Goal: Transaction & Acquisition: Purchase product/service

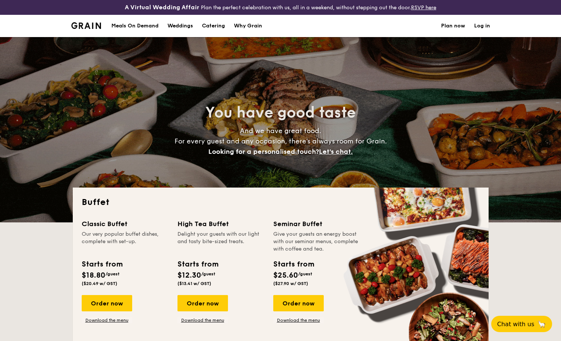
select select
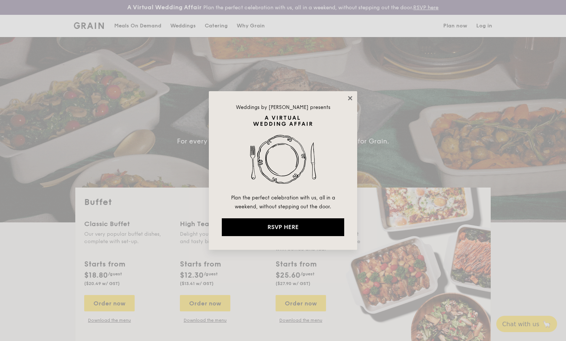
click at [351, 99] on icon at bounding box center [350, 98] width 4 height 4
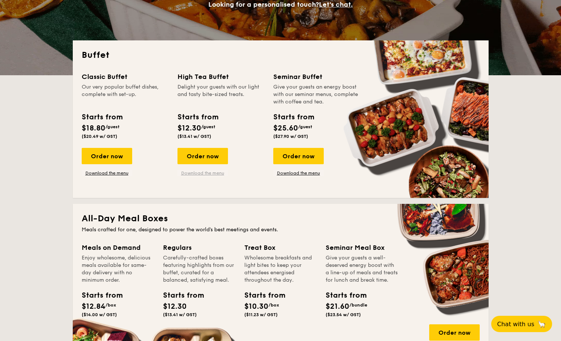
scroll to position [148, 0]
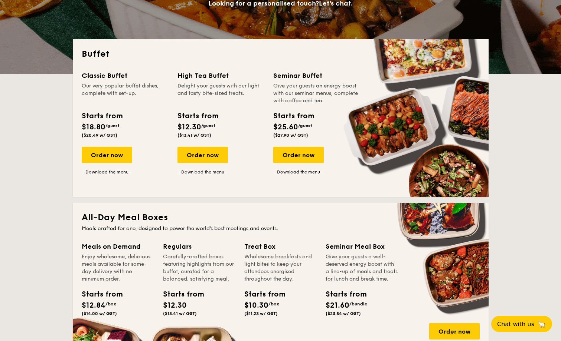
click at [215, 168] on div "Order now Download the menu" at bounding box center [202, 161] width 50 height 28
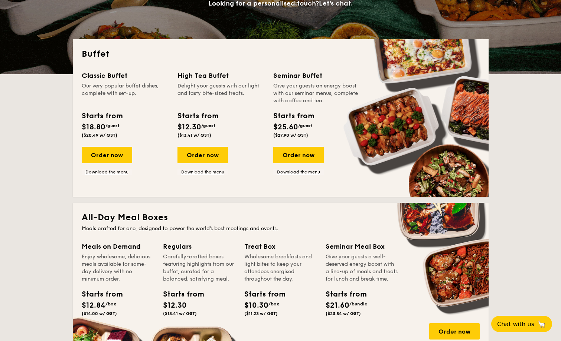
click at [197, 173] on link "Download the menu" at bounding box center [202, 172] width 50 height 6
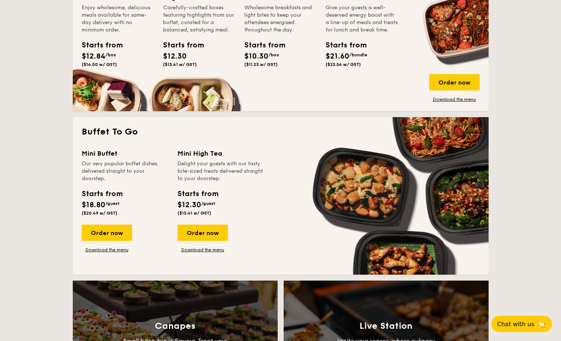
scroll to position [408, 0]
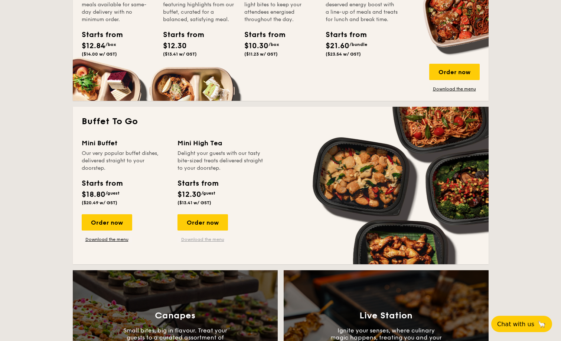
click at [203, 239] on link "Download the menu" at bounding box center [202, 240] width 50 height 6
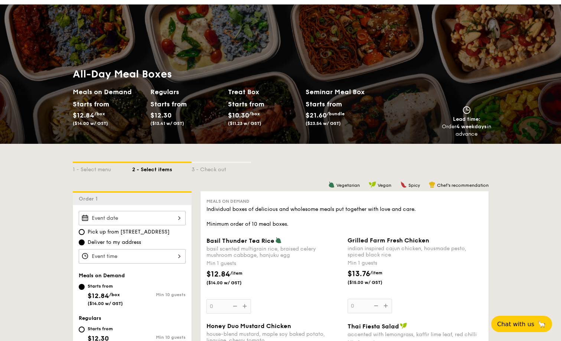
scroll to position [111, 0]
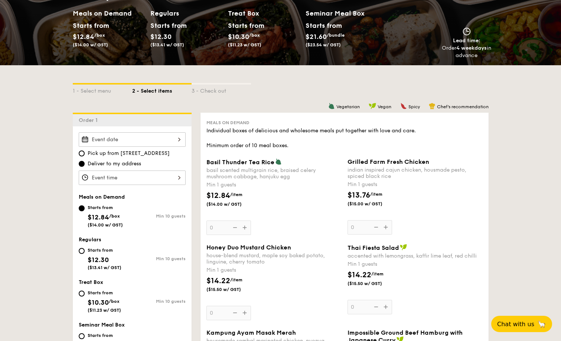
click at [267, 95] on div "1 - Select menu 2 - Select items 3 - Check out" at bounding box center [281, 89] width 416 height 12
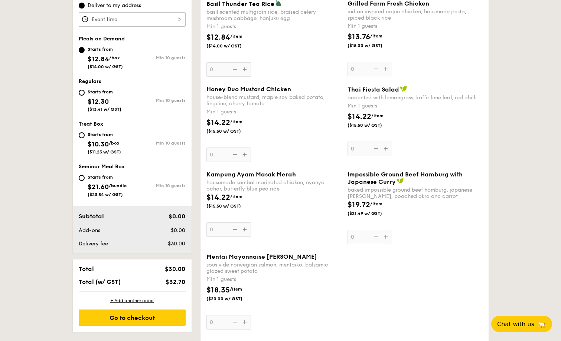
scroll to position [260, 0]
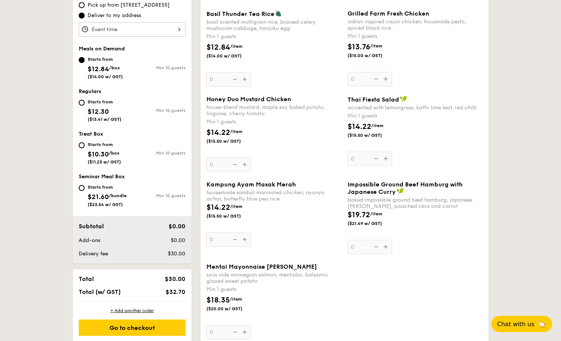
click at [108, 155] on span "$10.30" at bounding box center [98, 154] width 21 height 8
click at [85, 148] on input "Starts from $10.30 /box ($11.23 w/ GST) Min 10 guests" at bounding box center [82, 146] width 6 height 6
radio input "true"
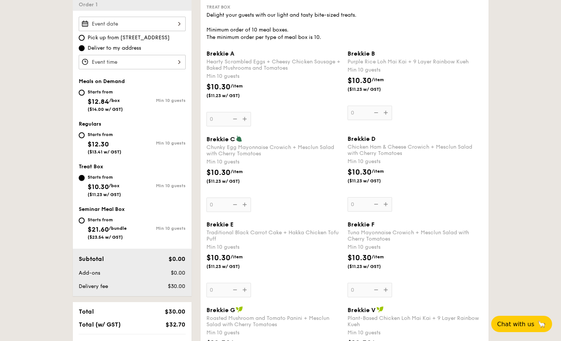
scroll to position [223, 0]
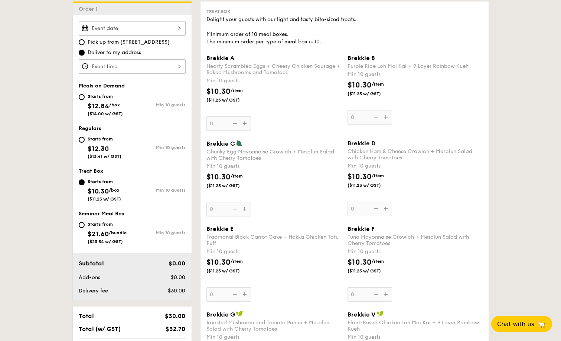
click at [140, 105] on div "Min 10 guests" at bounding box center [158, 104] width 53 height 5
click at [85, 100] on input "Starts from $12.84 /box ($14.00 w/ GST) Min 10 guests" at bounding box center [82, 97] width 6 height 6
radio input "true"
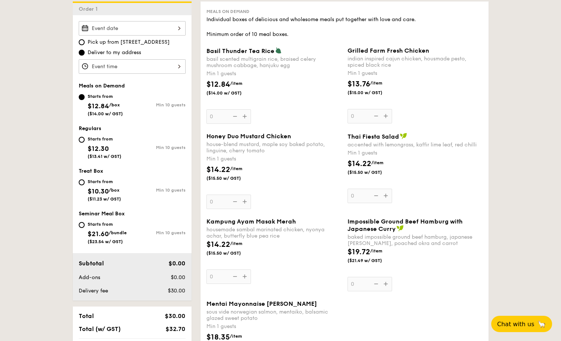
click at [218, 115] on div "Basil Thunder Tea [PERSON_NAME] scented multigrain rice, braised celery mushroo…" at bounding box center [273, 85] width 135 height 77
click at [218, 115] on input "0" at bounding box center [228, 116] width 45 height 14
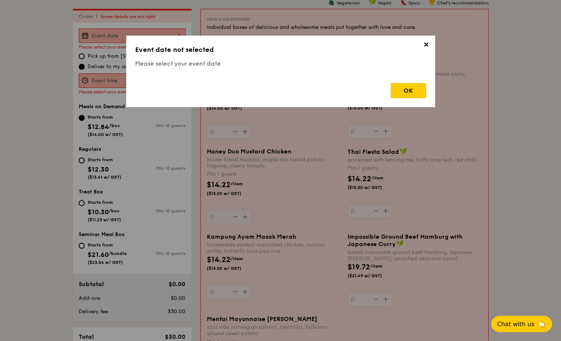
scroll to position [213, 0]
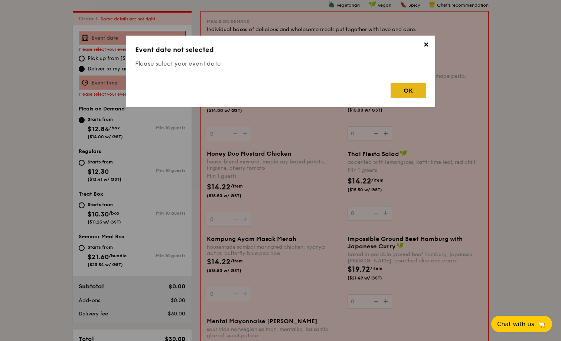
click at [399, 91] on div "OK" at bounding box center [408, 90] width 36 height 15
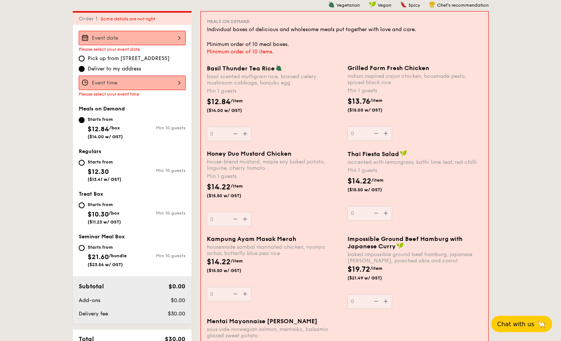
click at [119, 37] on input "Basil Thunder Tea [PERSON_NAME] scented multigrain rice, braised celery mushroo…" at bounding box center [132, 38] width 107 height 14
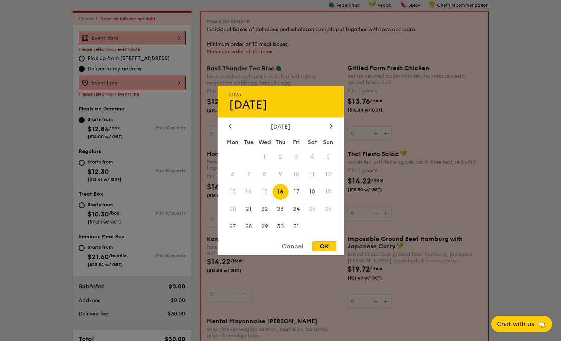
click at [281, 192] on span "16" at bounding box center [280, 192] width 16 height 16
click at [319, 245] on div "OK" at bounding box center [324, 247] width 24 height 10
type input "[DATE]"
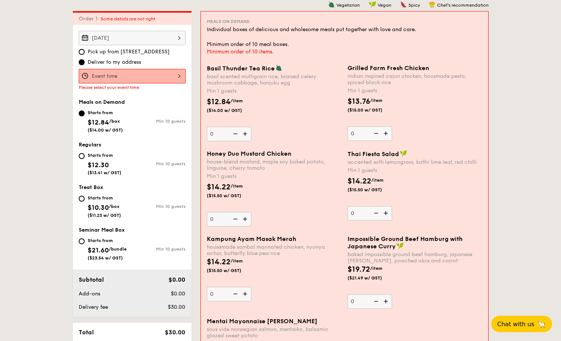
click at [176, 75] on input "Basil Thunder Tea [PERSON_NAME] scented multigrain rice, braised celery mushroo…" at bounding box center [132, 76] width 107 height 14
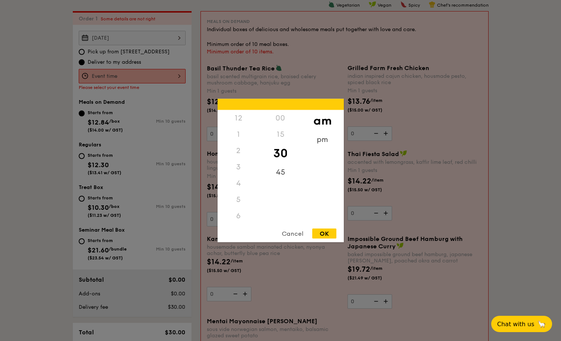
scroll to position [82, 0]
click at [325, 140] on div "pm" at bounding box center [322, 143] width 42 height 22
drag, startPoint x: 239, startPoint y: 137, endPoint x: 239, endPoint y: 160, distance: 22.6
click at [239, 160] on div "12 1 2 3 4 5 6 7 8 9 10 11" at bounding box center [238, 166] width 42 height 113
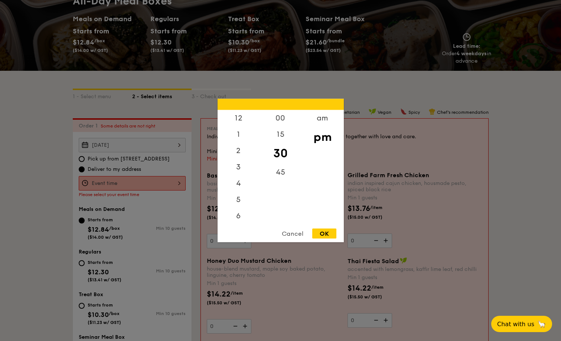
scroll to position [102, 0]
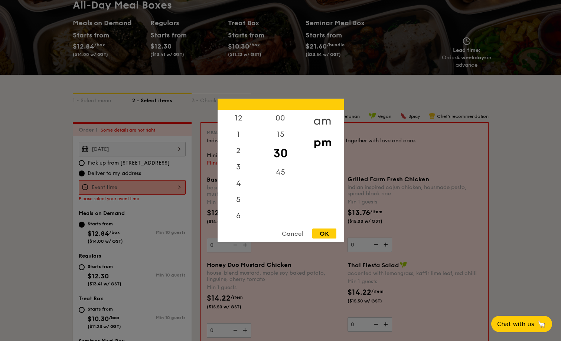
click at [325, 118] on div "am" at bounding box center [322, 121] width 42 height 22
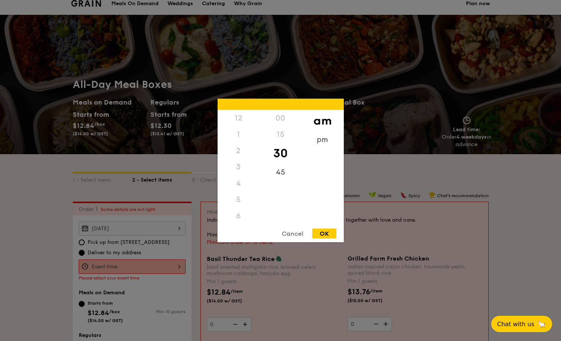
scroll to position [0, 0]
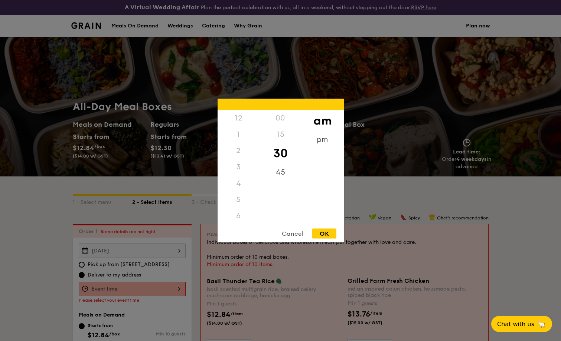
drag, startPoint x: 247, startPoint y: 161, endPoint x: 248, endPoint y: 192, distance: 30.8
click at [248, 192] on div "12 1 2 3 4 5 6 7 8 9 10 11" at bounding box center [238, 166] width 42 height 113
click at [245, 149] on div "2" at bounding box center [238, 151] width 42 height 16
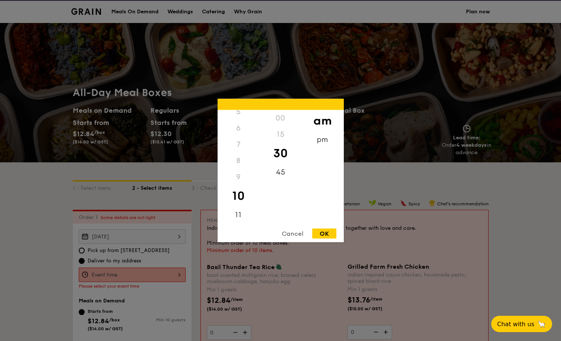
scroll to position [37, 0]
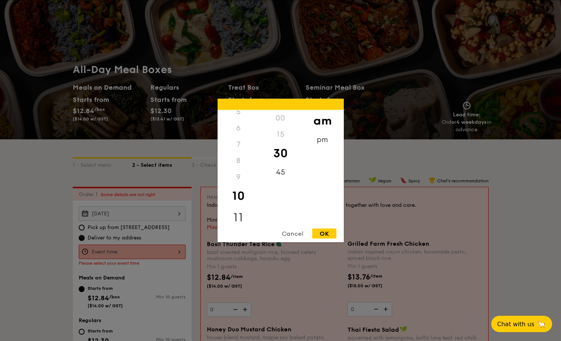
click at [242, 215] on div "11" at bounding box center [238, 218] width 42 height 22
click at [282, 154] on div "30" at bounding box center [280, 154] width 42 height 22
click at [328, 233] on div "OK" at bounding box center [324, 234] width 24 height 10
type input "11:30AM"
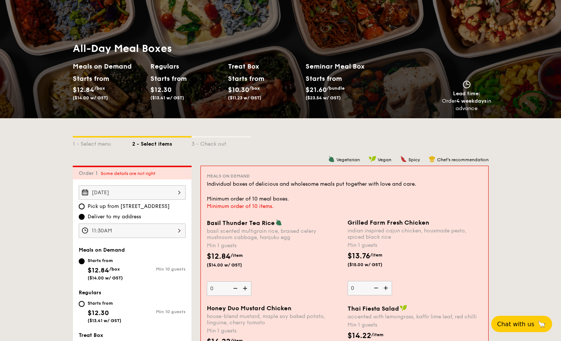
scroll to position [74, 0]
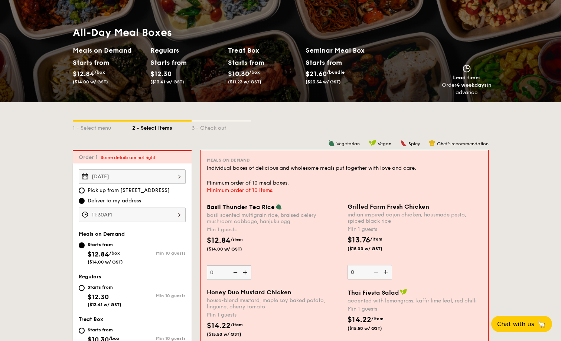
click at [221, 275] on input "0" at bounding box center [229, 273] width 45 height 14
type input "20"
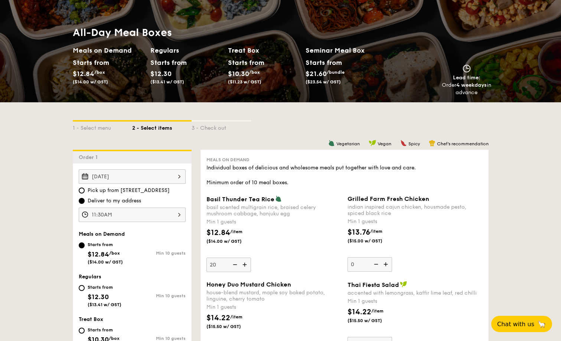
drag, startPoint x: 366, startPoint y: 269, endPoint x: 348, endPoint y: 269, distance: 17.4
click at [348, 262] on input "0" at bounding box center [369, 265] width 45 height 14
click at [451, 260] on div "Grilled Farm Fresh Chicken indian inspired cajun chicken, housmade pesto, spice…" at bounding box center [414, 234] width 135 height 76
click at [392, 260] on input "0" at bounding box center [369, 265] width 45 height 14
type input "20"
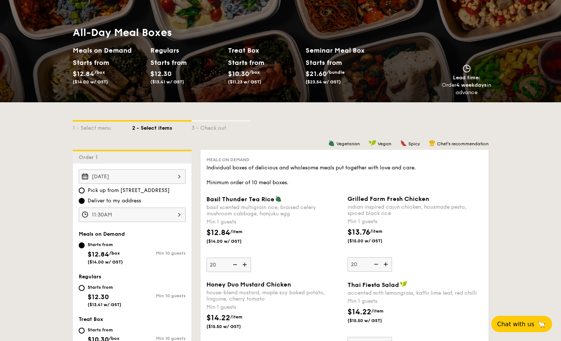
click at [420, 264] on div "Grilled Farm Fresh Chicken indian inspired cajun chicken, housmade pesto, spice…" at bounding box center [414, 234] width 135 height 76
click at [392, 264] on input "20" at bounding box center [369, 265] width 45 height 14
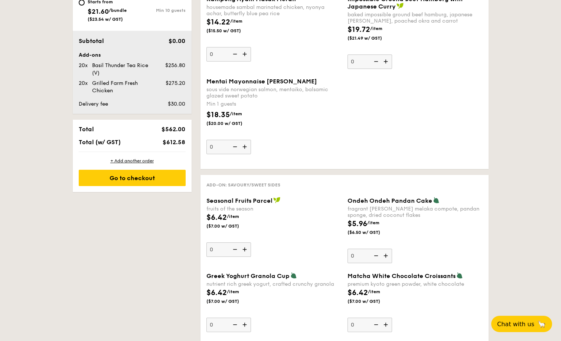
scroll to position [168, 0]
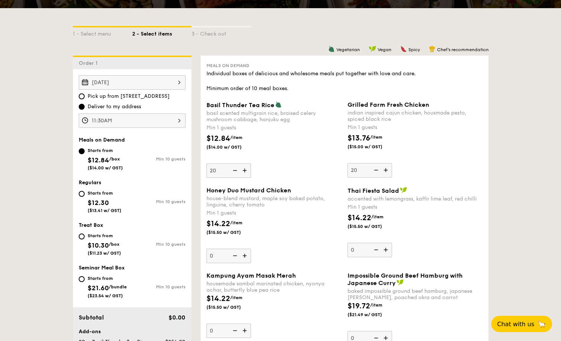
click at [301, 42] on div "1 - Select menu 2 - Select items 3 - Check out" at bounding box center [281, 32] width 416 height 48
